Goal: Task Accomplishment & Management: Manage account settings

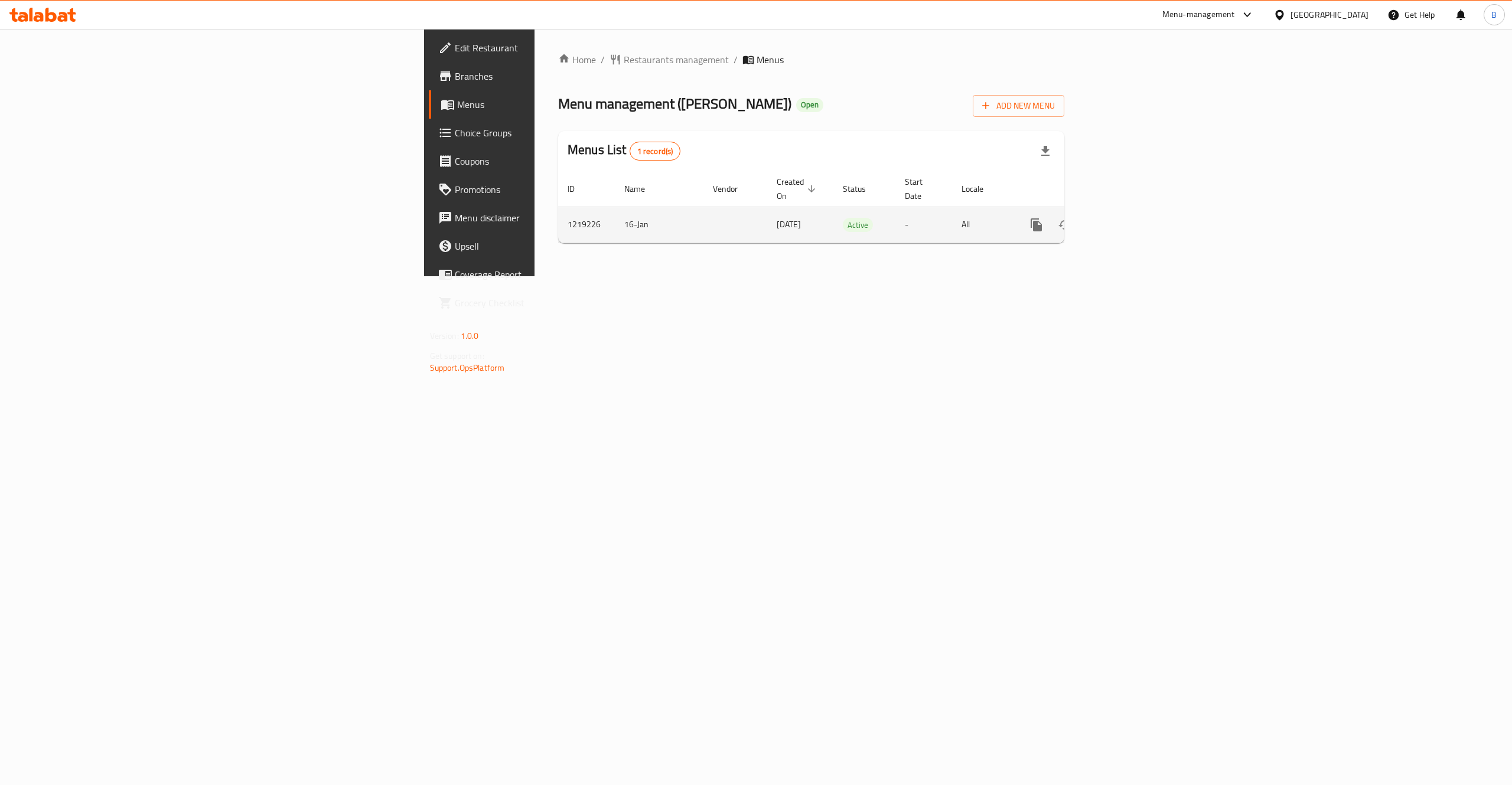
click at [1129, 218] on icon "enhanced table" at bounding box center [1121, 225] width 14 height 14
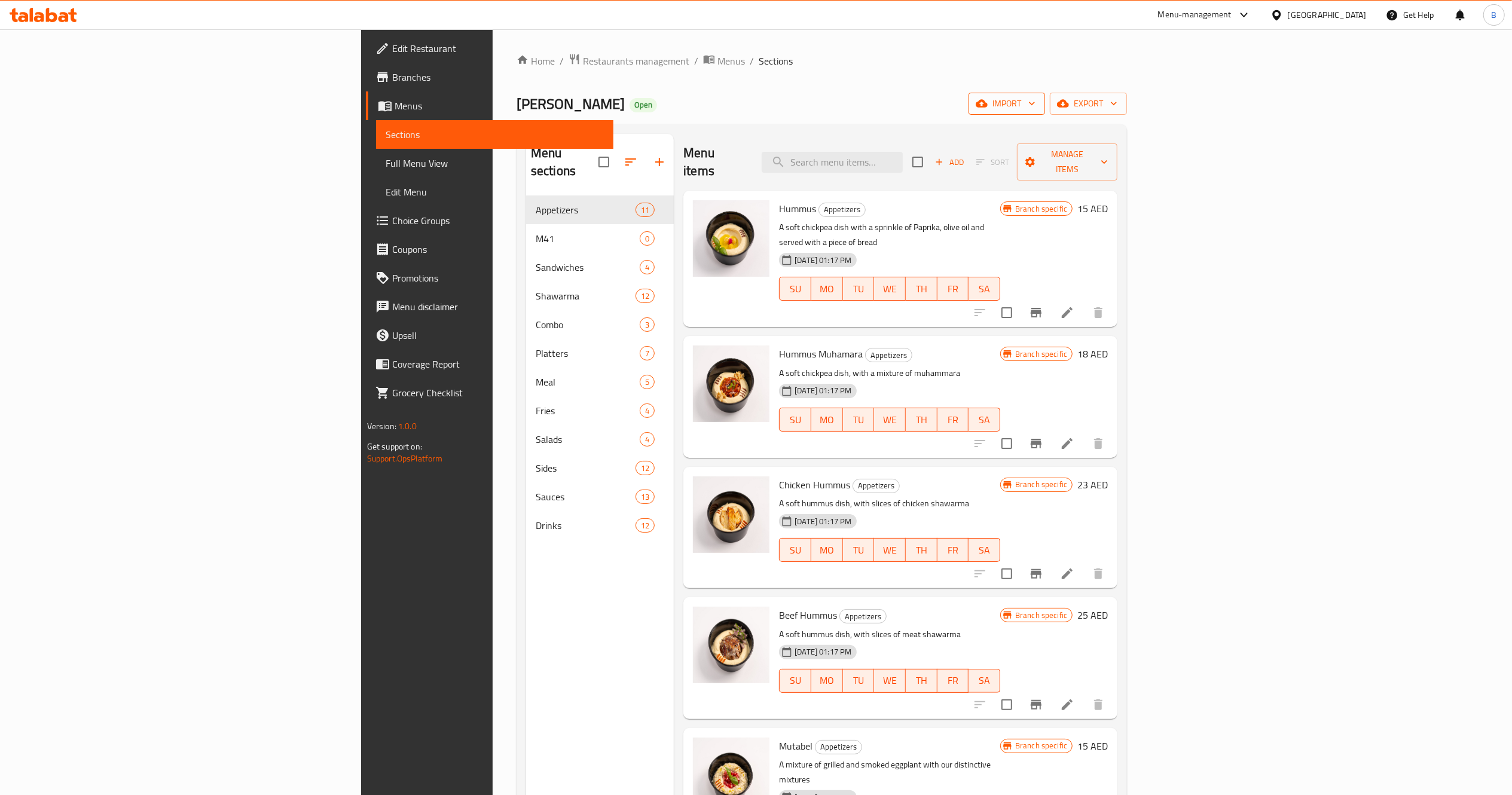
click at [1035, 111] on span "import" at bounding box center [1007, 103] width 58 height 15
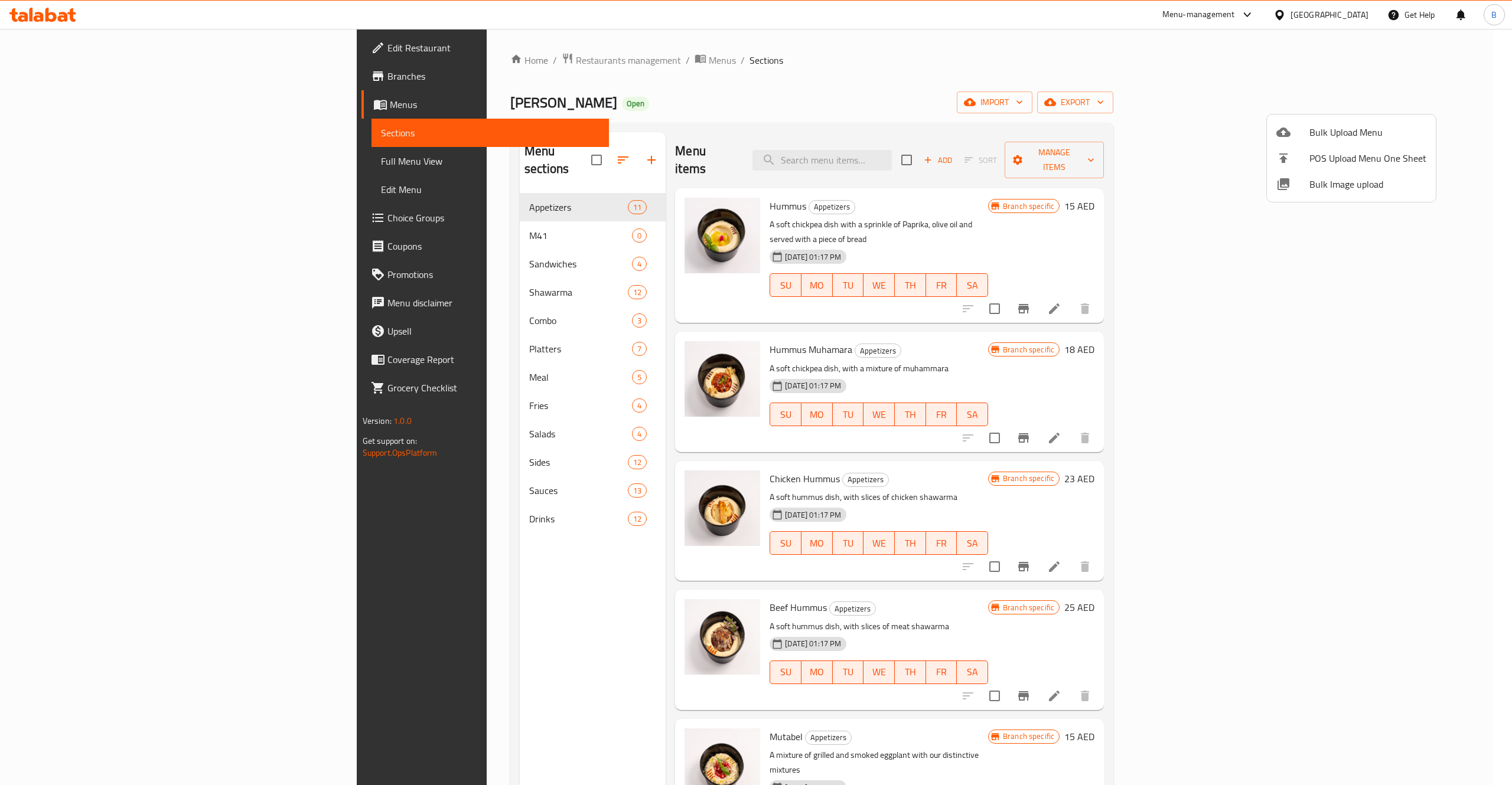
click at [1465, 104] on div at bounding box center [756, 392] width 1512 height 785
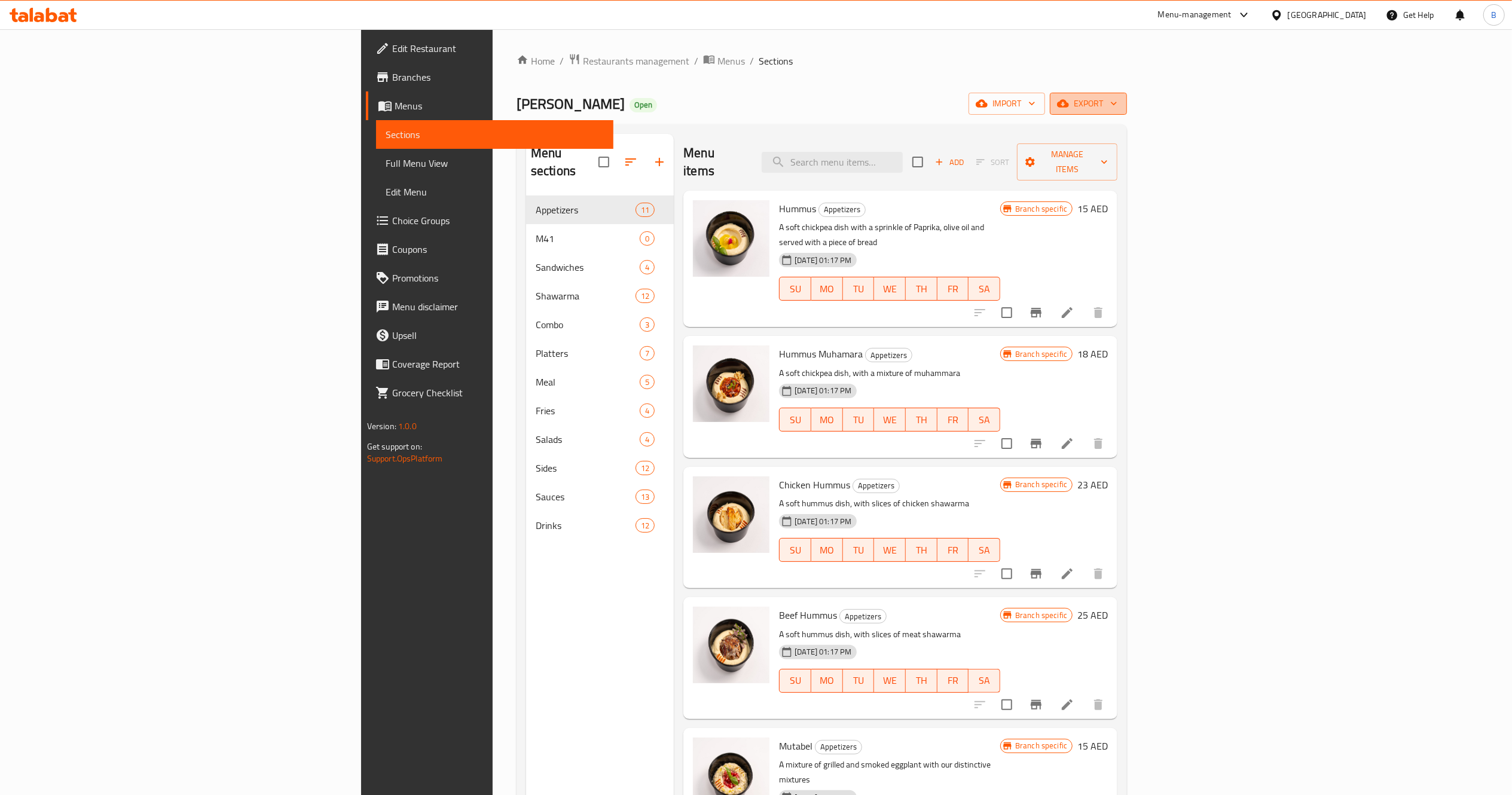
click at [1127, 108] on button "export" at bounding box center [1088, 104] width 77 height 22
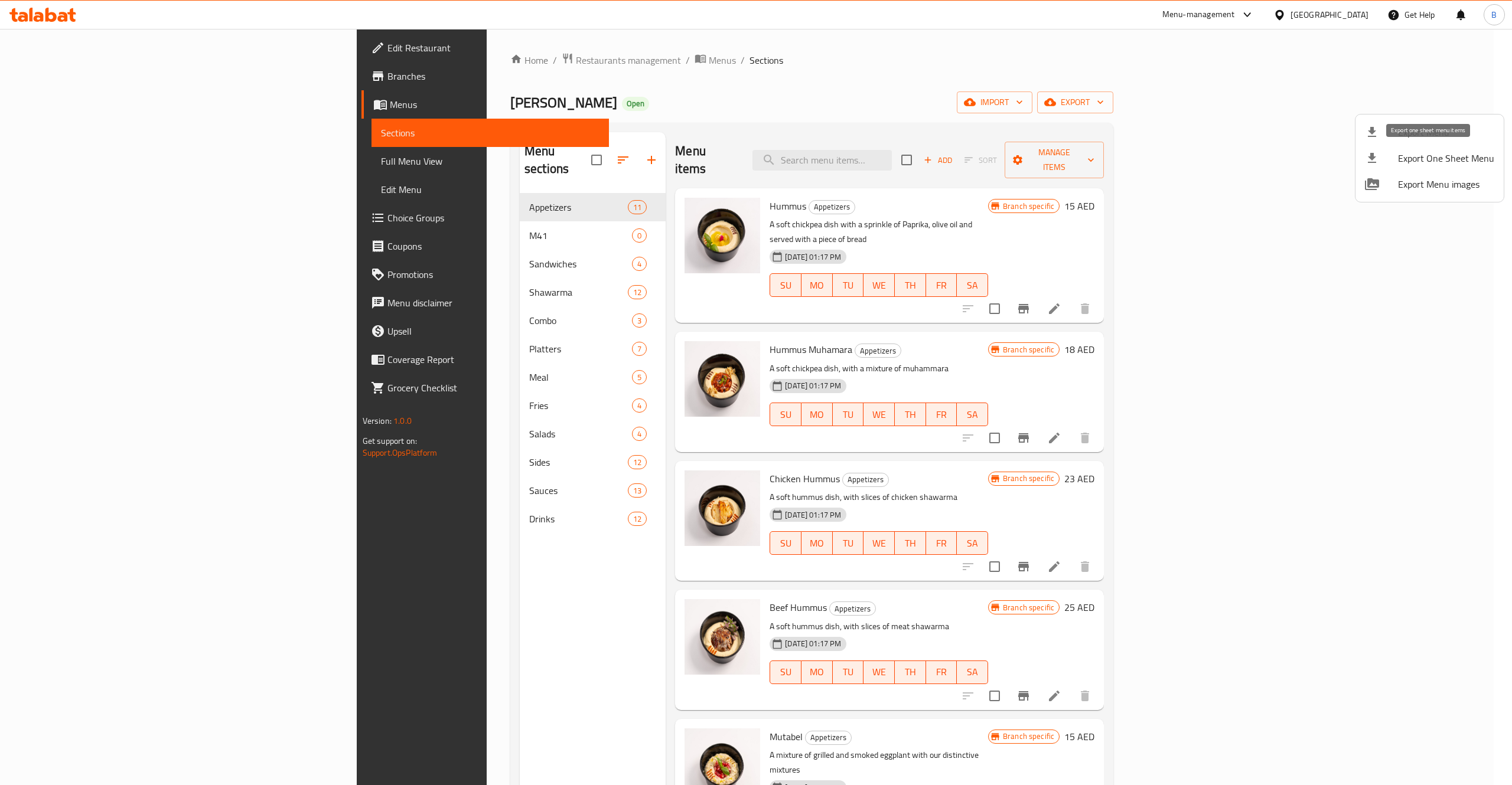
click at [1400, 160] on span "Export One Sheet Menu" at bounding box center [1446, 158] width 96 height 14
click at [932, 56] on div at bounding box center [756, 392] width 1512 height 785
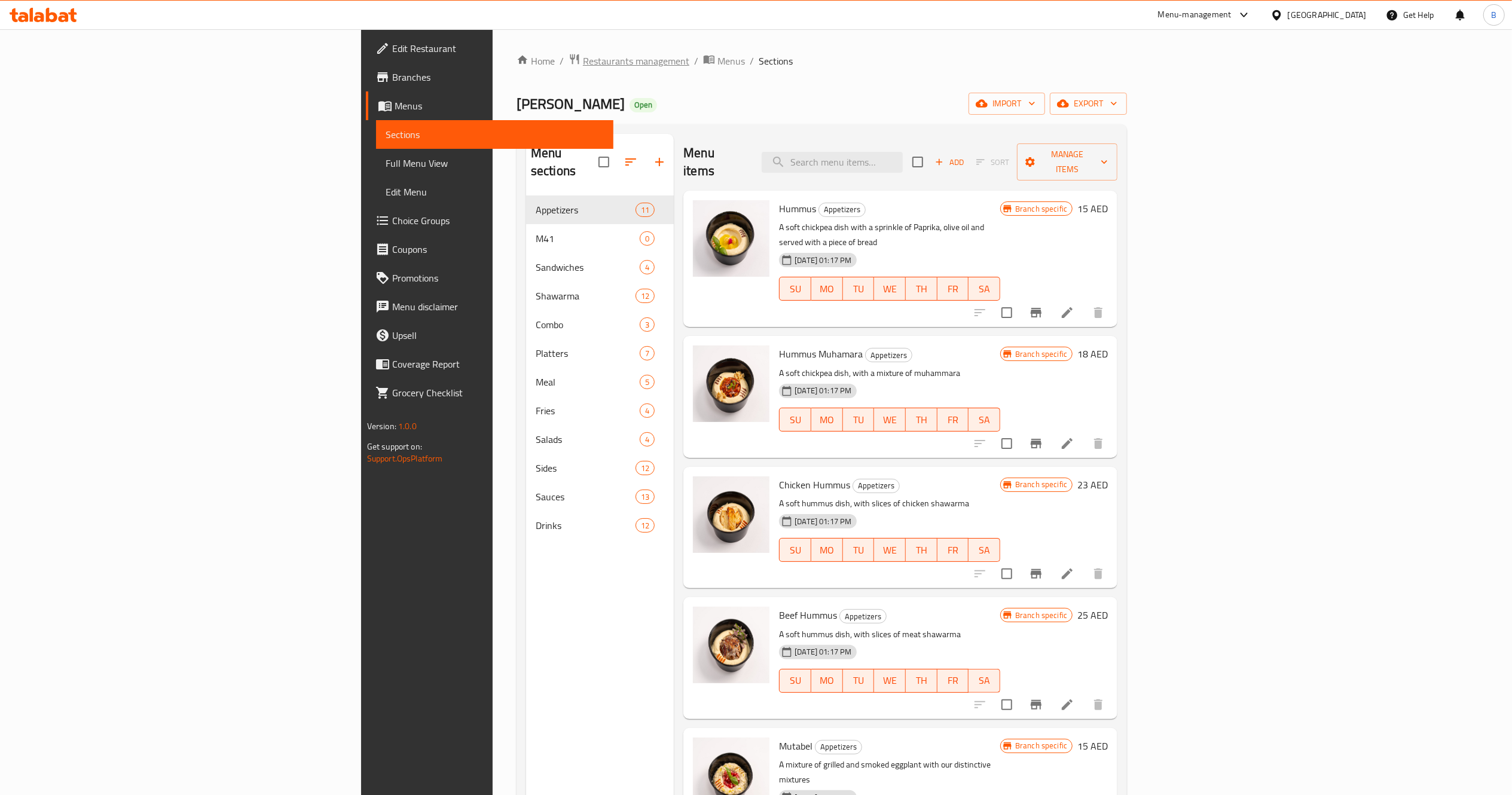
click at [583, 61] on span "Restaurants management" at bounding box center [636, 61] width 107 height 14
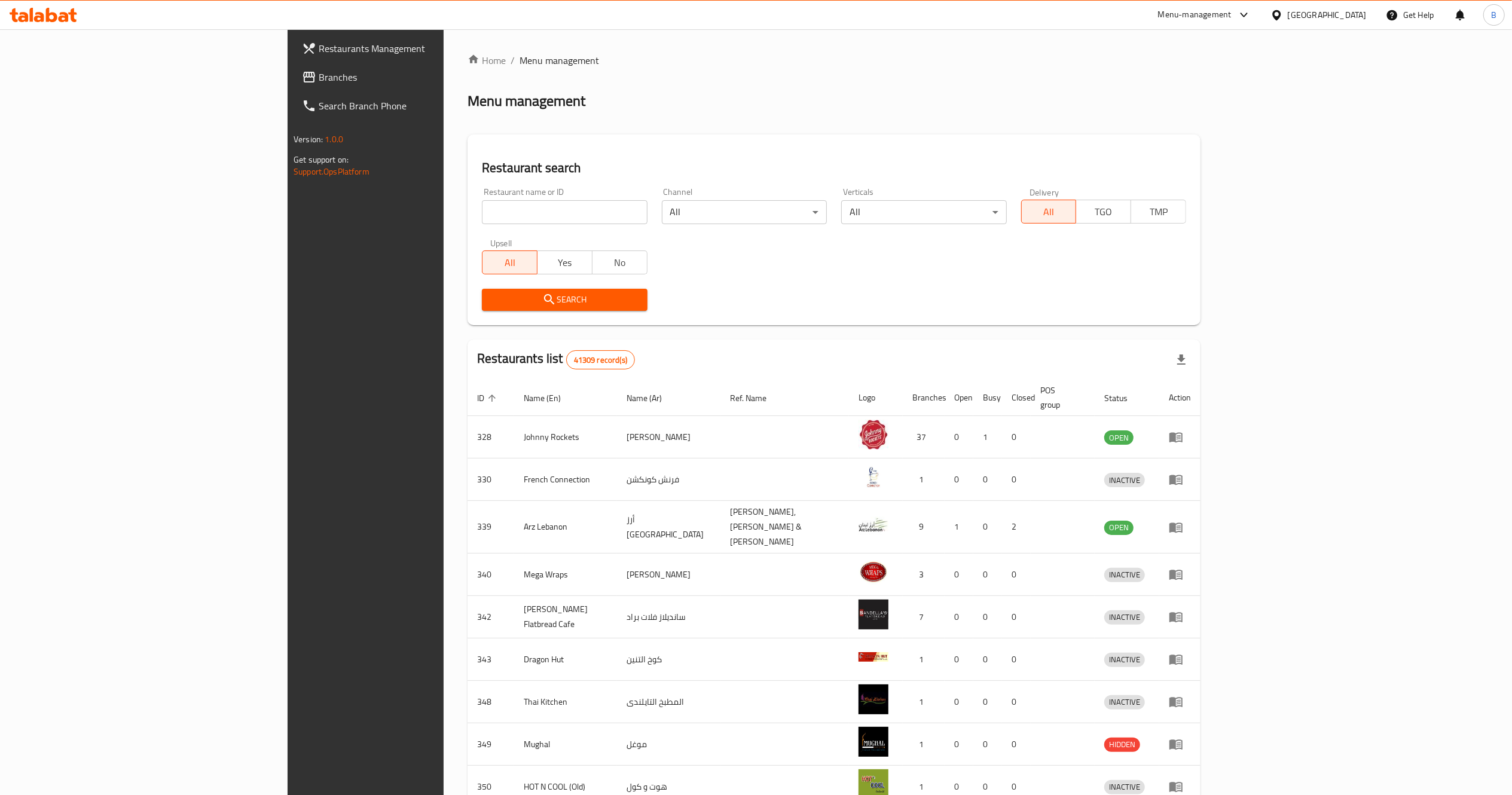
click at [470, 222] on div "Home / Menu management Menu management Restaurant search Restaurant name or ID …" at bounding box center [834, 472] width 733 height 838
paste input "23254"
click at [482, 222] on input "23254" at bounding box center [565, 212] width 165 height 24
type input "23254"
click button "Search" at bounding box center [565, 300] width 165 height 22
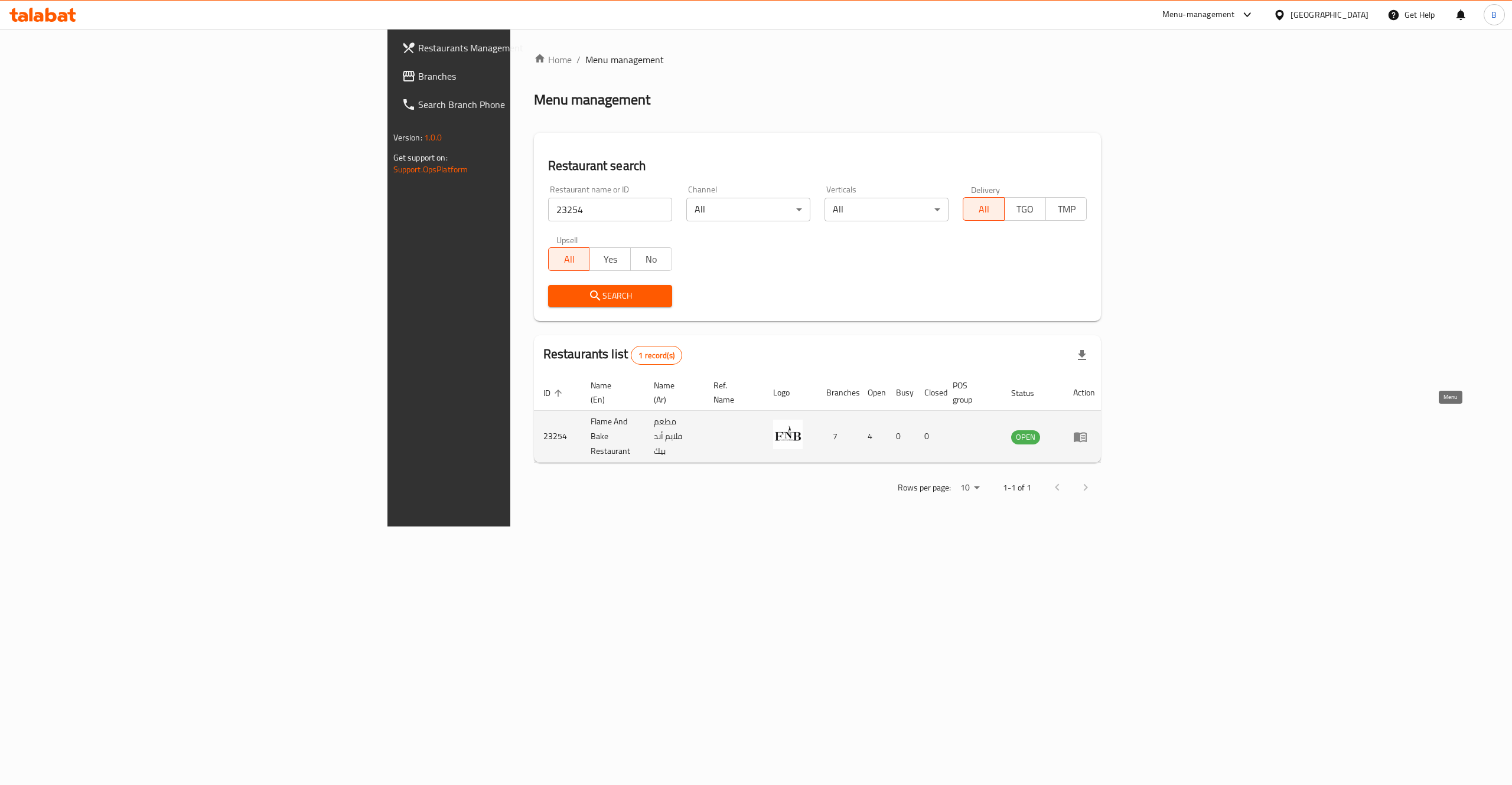
click at [1087, 432] on icon "enhanced table" at bounding box center [1080, 437] width 13 height 10
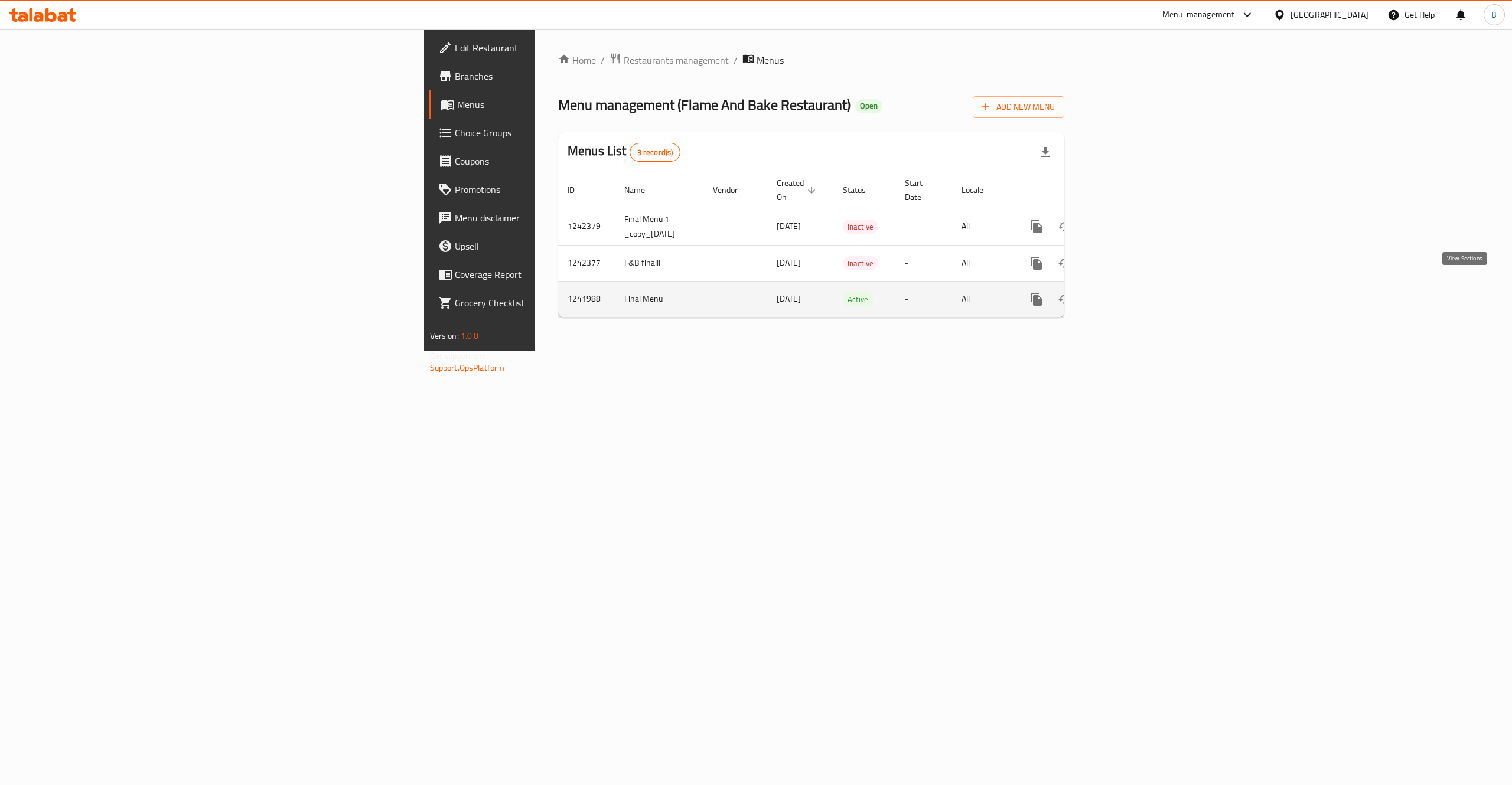
click at [1129, 292] on icon "enhanced table" at bounding box center [1121, 299] width 14 height 14
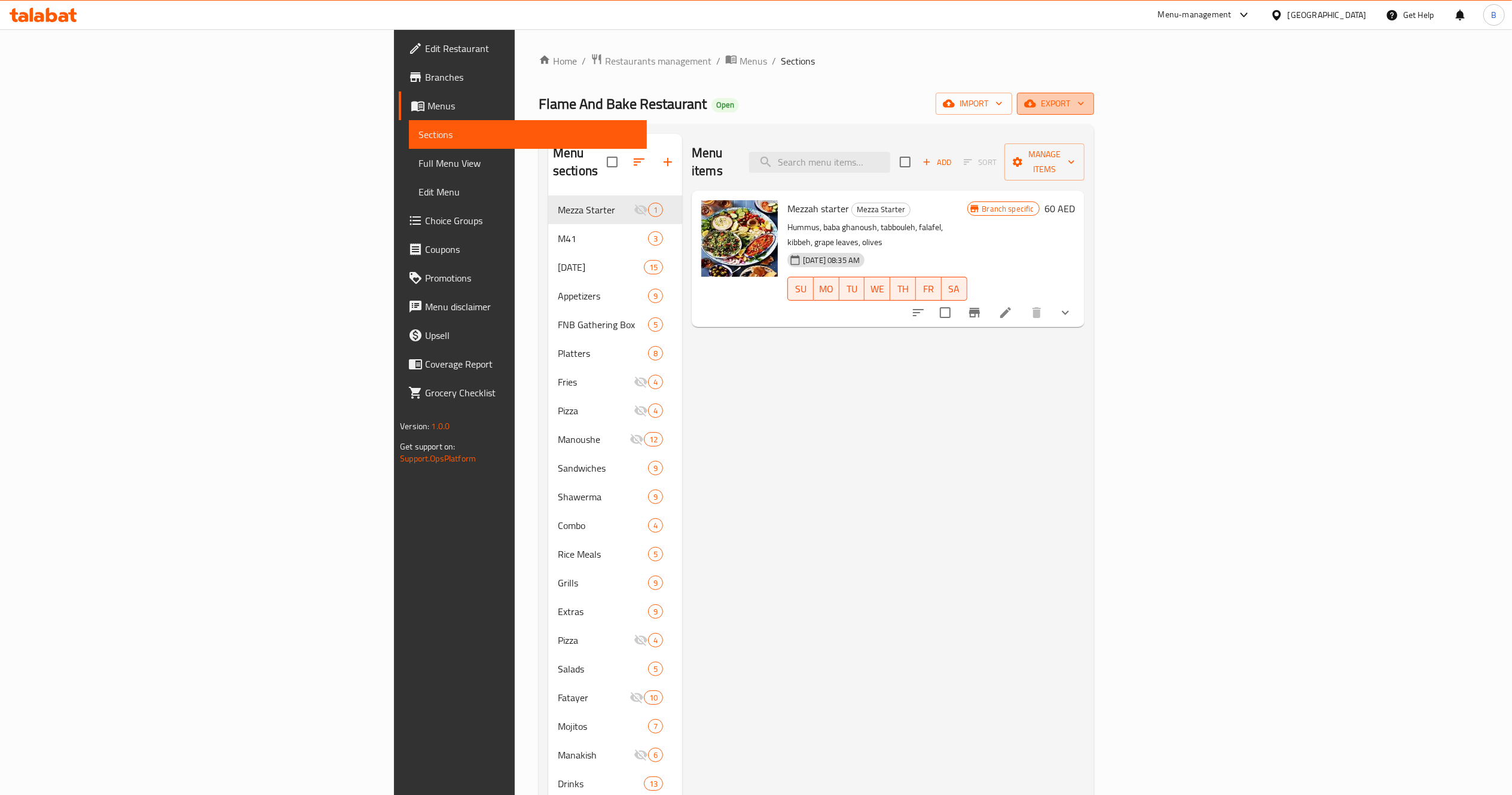
click at [1084, 98] on span "export" at bounding box center [1056, 103] width 58 height 15
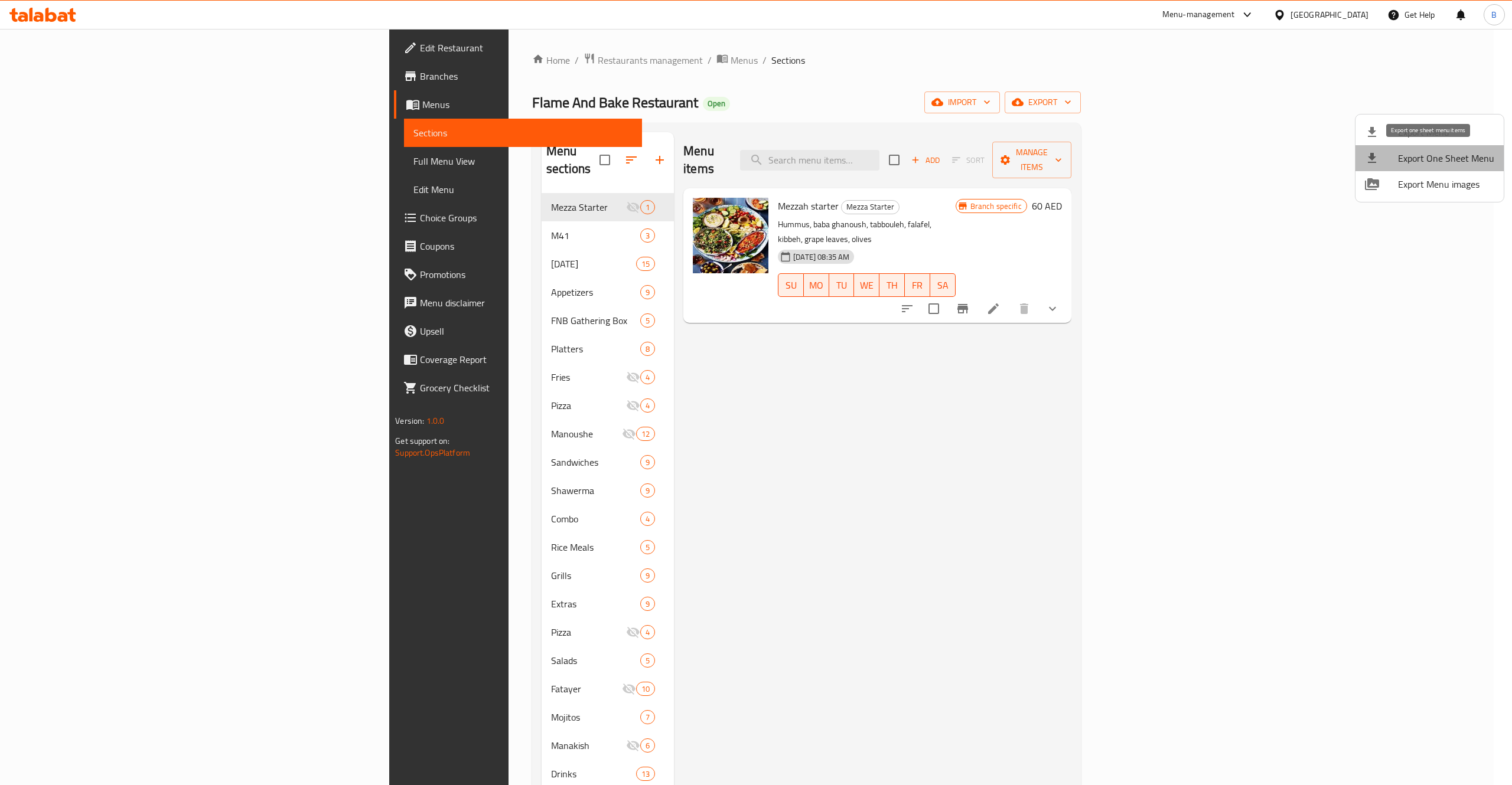
click at [1432, 163] on span "Export One Sheet Menu" at bounding box center [1446, 158] width 96 height 14
